Goal: Information Seeking & Learning: Find specific fact

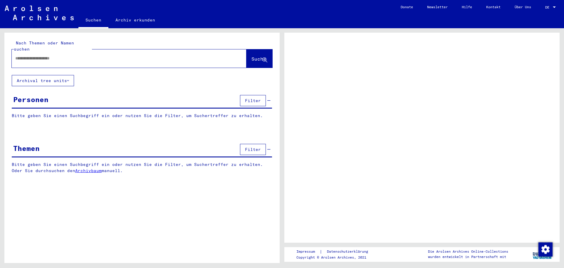
click at [67, 55] on input "text" at bounding box center [123, 58] width 217 height 6
type input "**********"
click at [252, 56] on span "Suche" at bounding box center [259, 59] width 15 height 6
click at [255, 56] on span "Suche" at bounding box center [259, 59] width 15 height 6
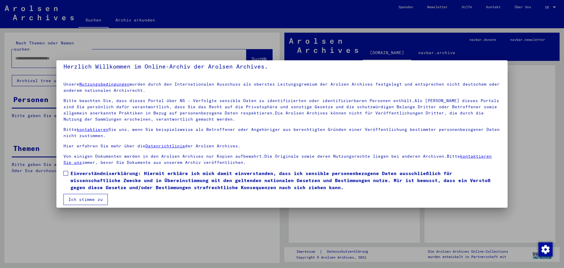
scroll to position [10, 0]
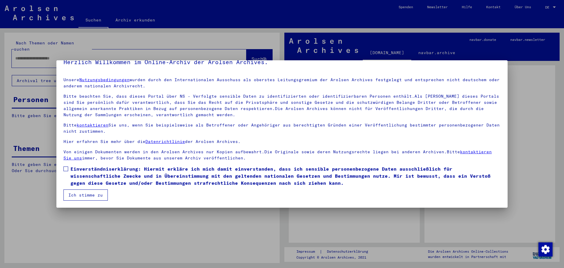
click at [83, 195] on button "Ich stimme zu" at bounding box center [85, 194] width 44 height 11
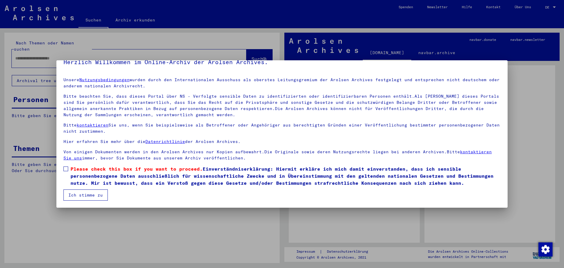
click at [68, 170] on span at bounding box center [65, 168] width 5 height 5
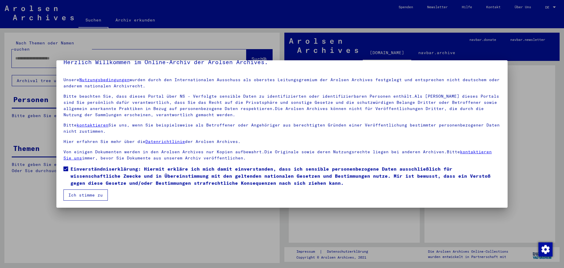
click at [75, 191] on button "Ich stimme zu" at bounding box center [85, 194] width 44 height 11
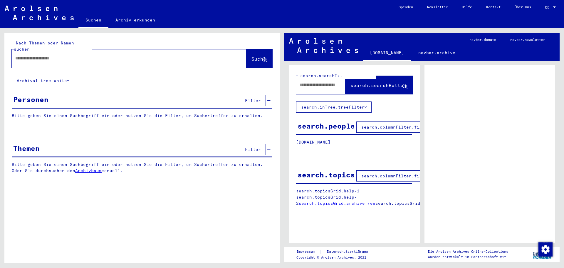
click at [72, 58] on div at bounding box center [122, 58] width 221 height 13
click at [72, 55] on input "text" at bounding box center [123, 58] width 217 height 6
type input "**********"
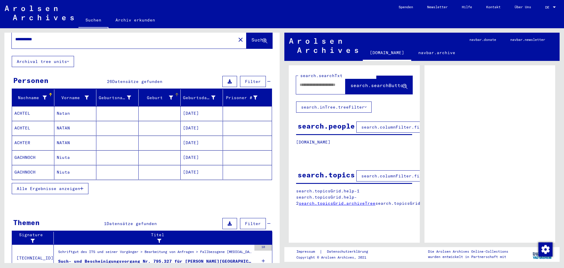
scroll to position [39, 0]
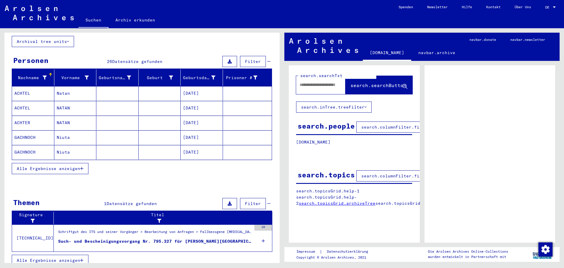
click at [70, 166] on span "Alle Ergebnisse anzeigen" at bounding box center [48, 168] width 63 height 5
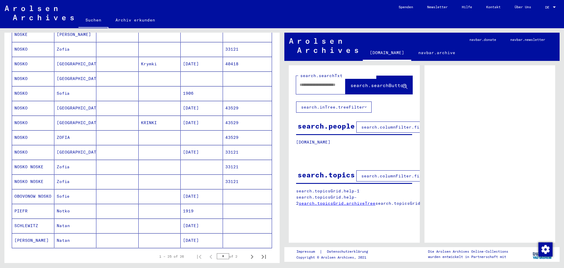
scroll to position [215, 0]
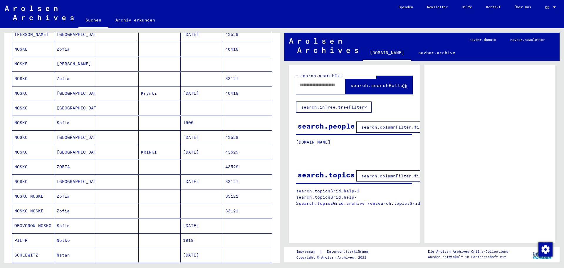
click at [50, 147] on mat-cell "NOSKO" at bounding box center [33, 152] width 42 height 14
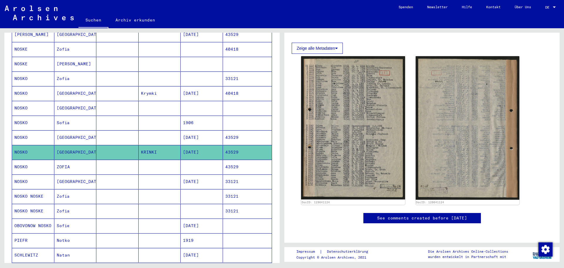
scroll to position [59, 0]
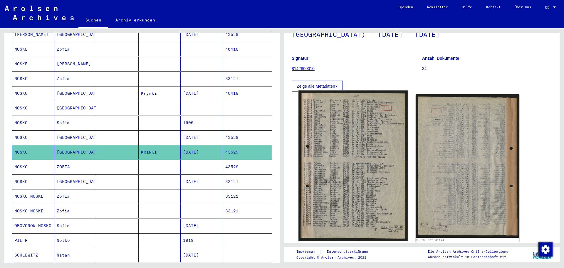
click at [373, 160] on img at bounding box center [353, 166] width 109 height 150
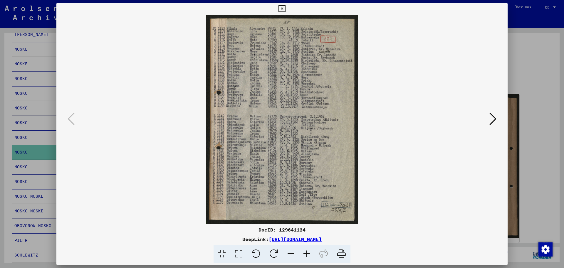
click at [532, 125] on div at bounding box center [282, 134] width 564 height 268
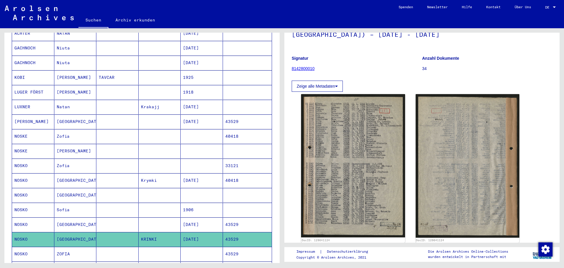
scroll to position [186, 0]
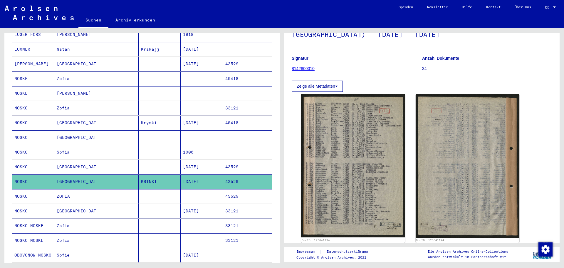
click at [96, 58] on mat-cell at bounding box center [117, 64] width 42 height 14
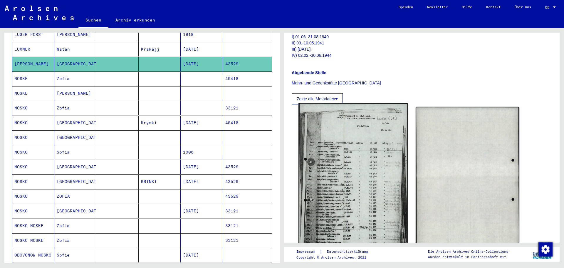
scroll to position [118, 0]
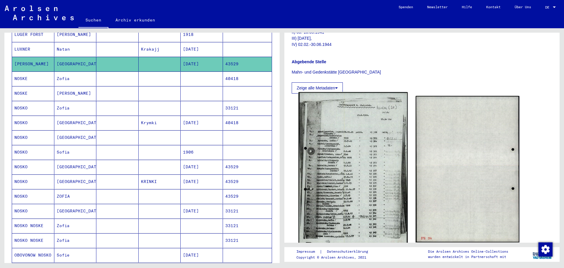
click at [336, 167] on img at bounding box center [353, 168] width 109 height 153
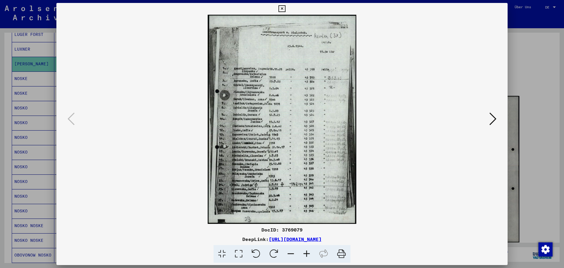
click at [285, 125] on img at bounding box center [281, 119] width 411 height 209
click at [286, 125] on img at bounding box center [281, 119] width 411 height 209
click at [307, 254] on icon at bounding box center [307, 254] width 16 height 18
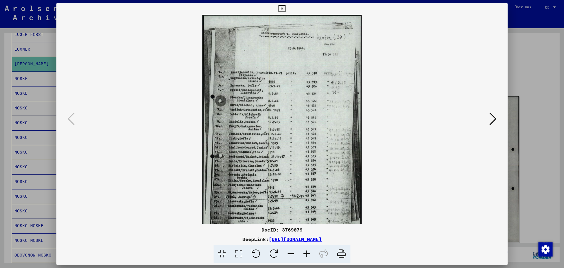
click at [307, 254] on icon at bounding box center [307, 254] width 16 height 18
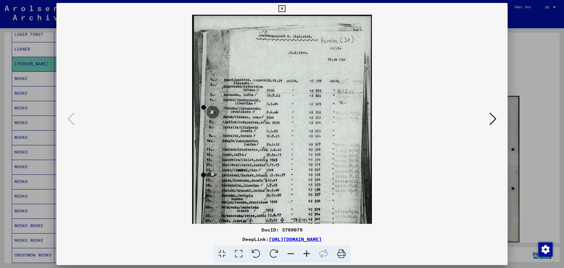
click at [307, 252] on icon at bounding box center [307, 254] width 16 height 18
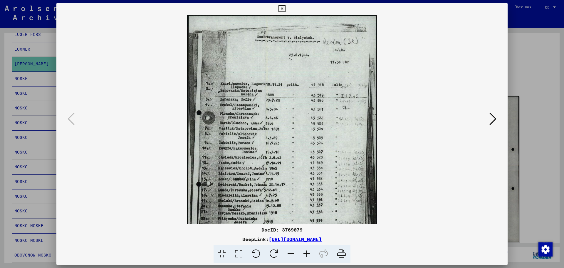
click at [307, 250] on icon at bounding box center [307, 254] width 16 height 18
click at [307, 248] on icon at bounding box center [307, 254] width 16 height 18
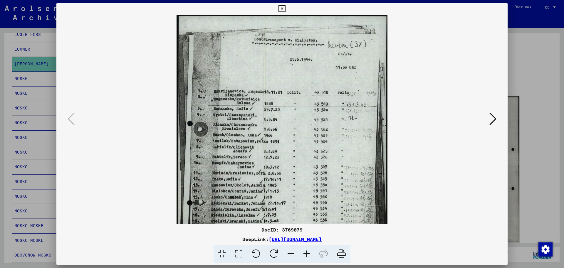
click at [307, 248] on icon at bounding box center [307, 254] width 16 height 18
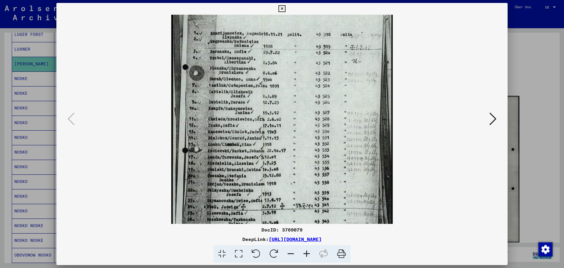
scroll to position [77, 0]
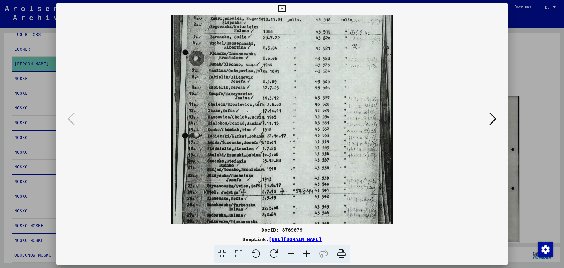
drag, startPoint x: 282, startPoint y: 188, endPoint x: 269, endPoint y: 111, distance: 77.8
click at [269, 111] on img at bounding box center [282, 94] width 222 height 312
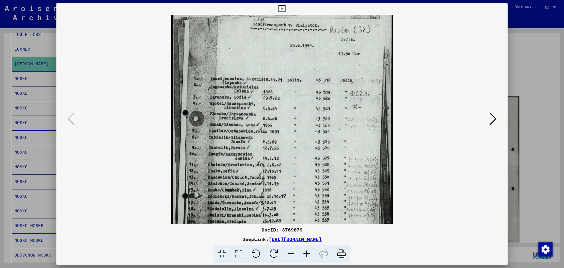
scroll to position [6, 0]
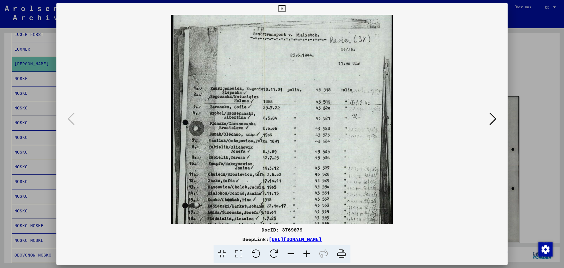
drag, startPoint x: 305, startPoint y: 113, endPoint x: 303, endPoint y: 183, distance: 70.0
click at [303, 183] on img at bounding box center [282, 164] width 222 height 312
